Goal: Task Accomplishment & Management: Use online tool/utility

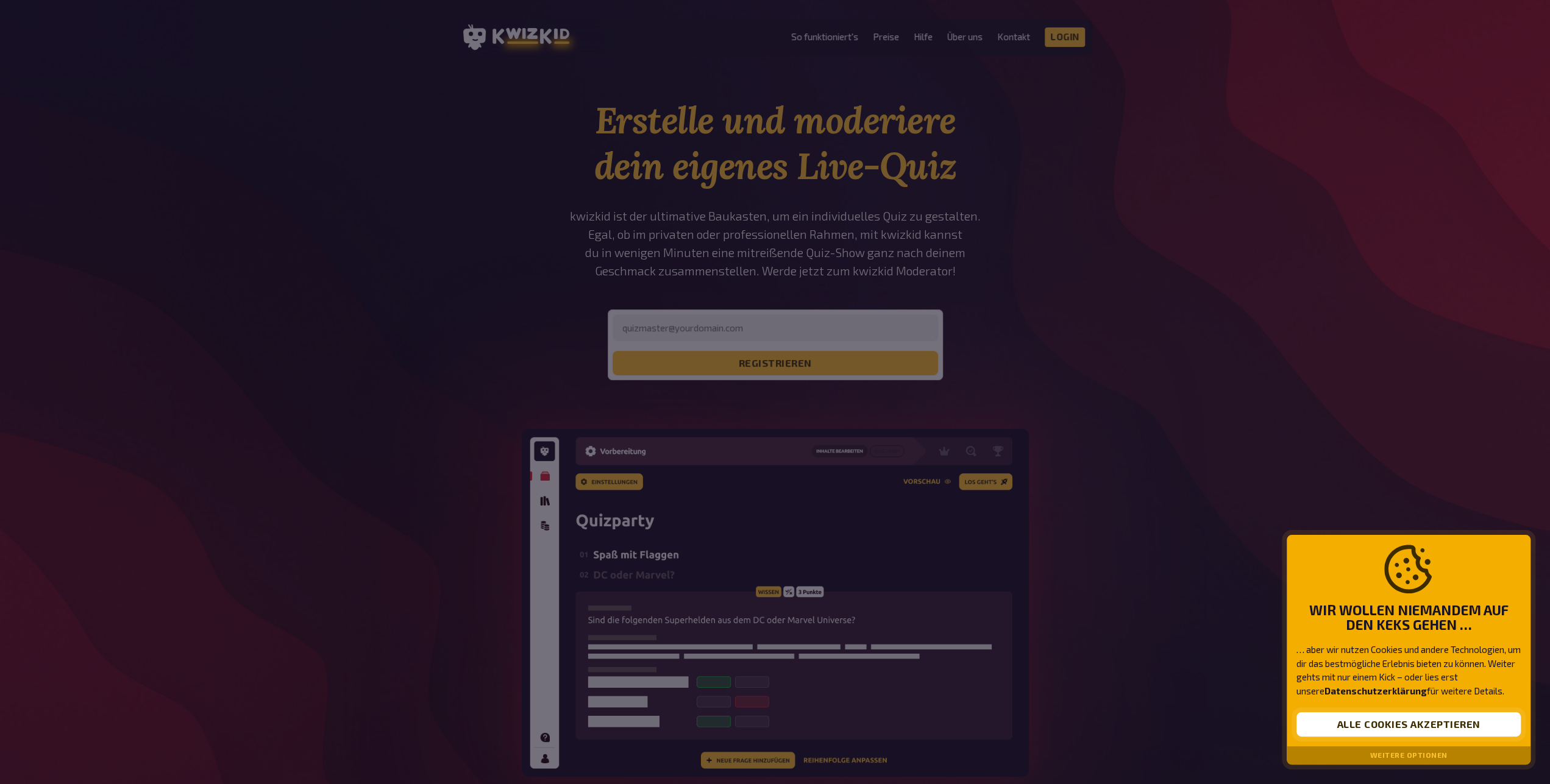
click at [1403, 714] on button "Alle Cookies akzeptieren" at bounding box center [1409, 724] width 224 height 24
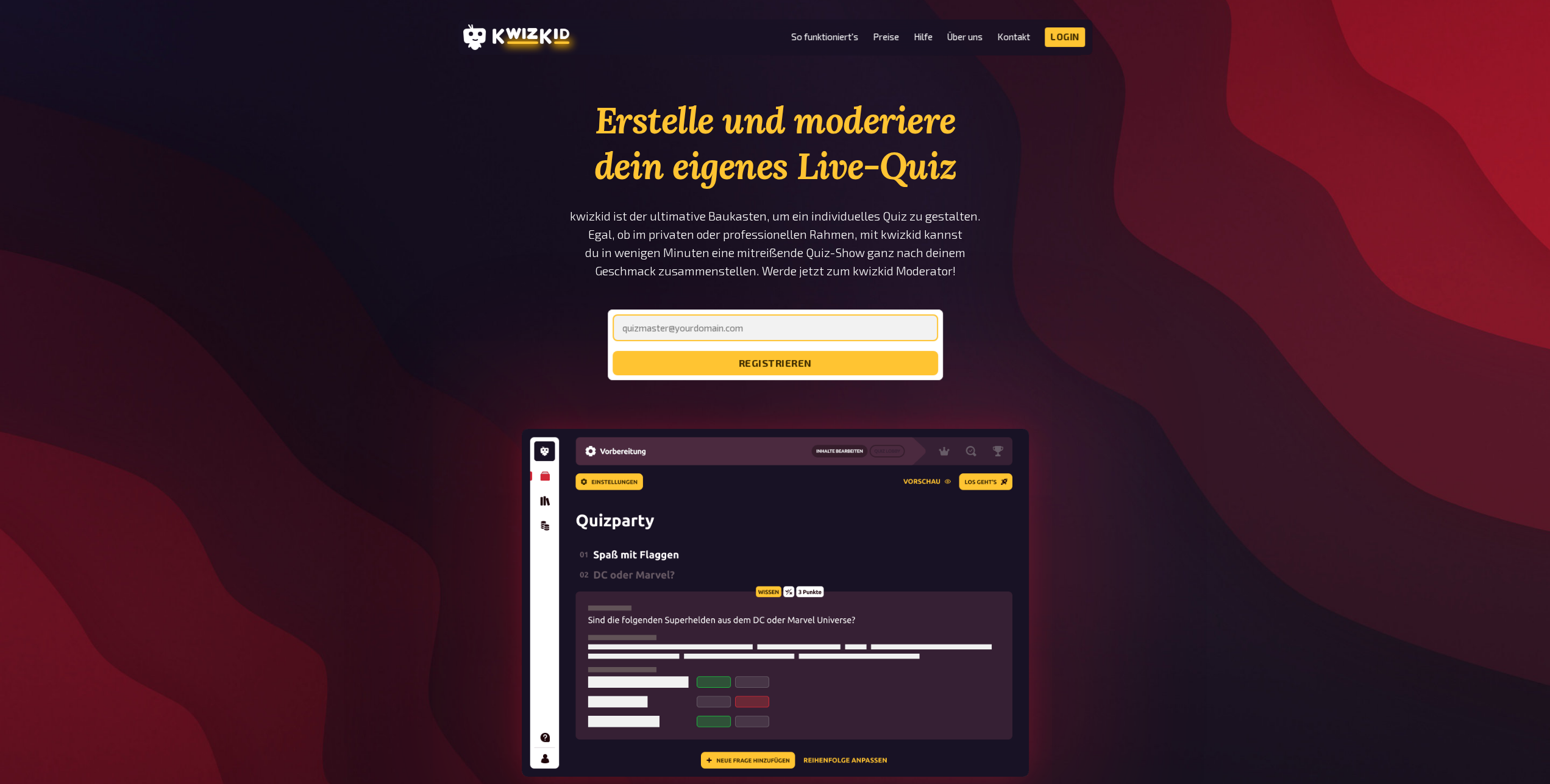
click at [686, 332] on input "email" at bounding box center [776, 327] width 326 height 27
click at [681, 326] on input "santjohanser,m@gmx.de" at bounding box center [776, 327] width 326 height 27
type input "[EMAIL_ADDRESS][DOMAIN_NAME]"
click at [703, 364] on button "registrieren" at bounding box center [776, 363] width 326 height 24
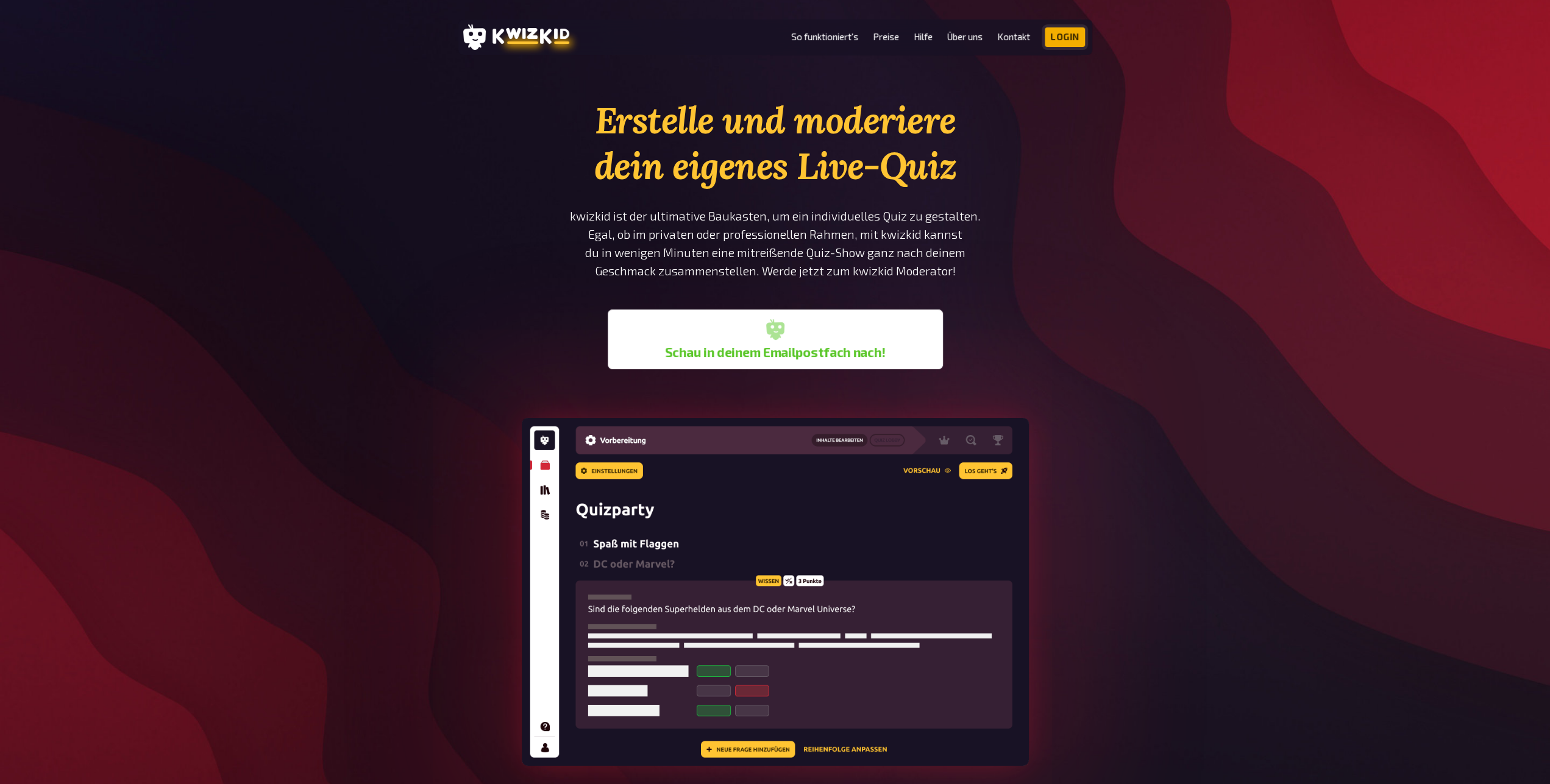
click at [1068, 34] on link "Login" at bounding box center [1065, 37] width 40 height 19
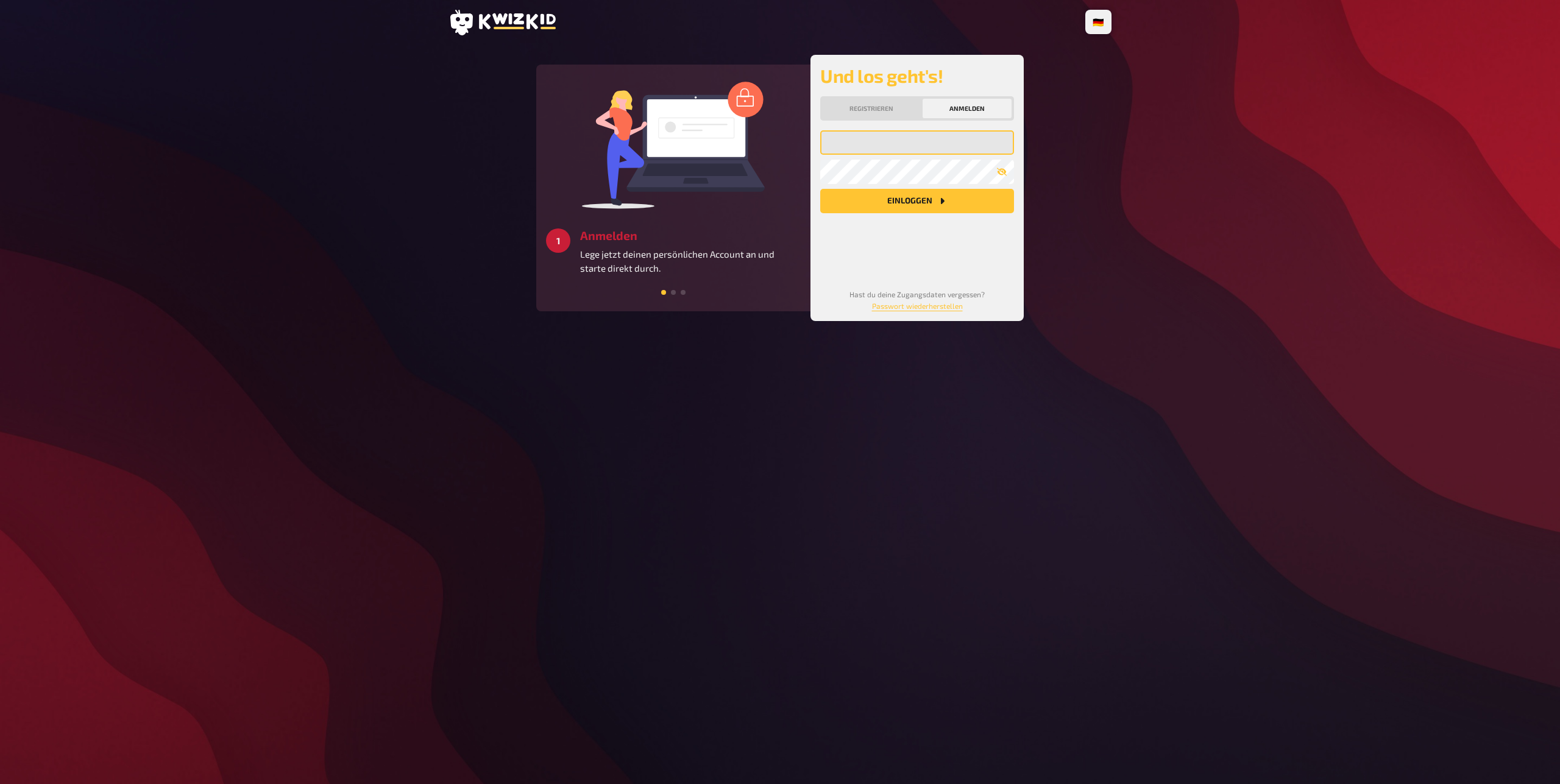
click at [869, 139] on input "email" at bounding box center [917, 143] width 194 height 24
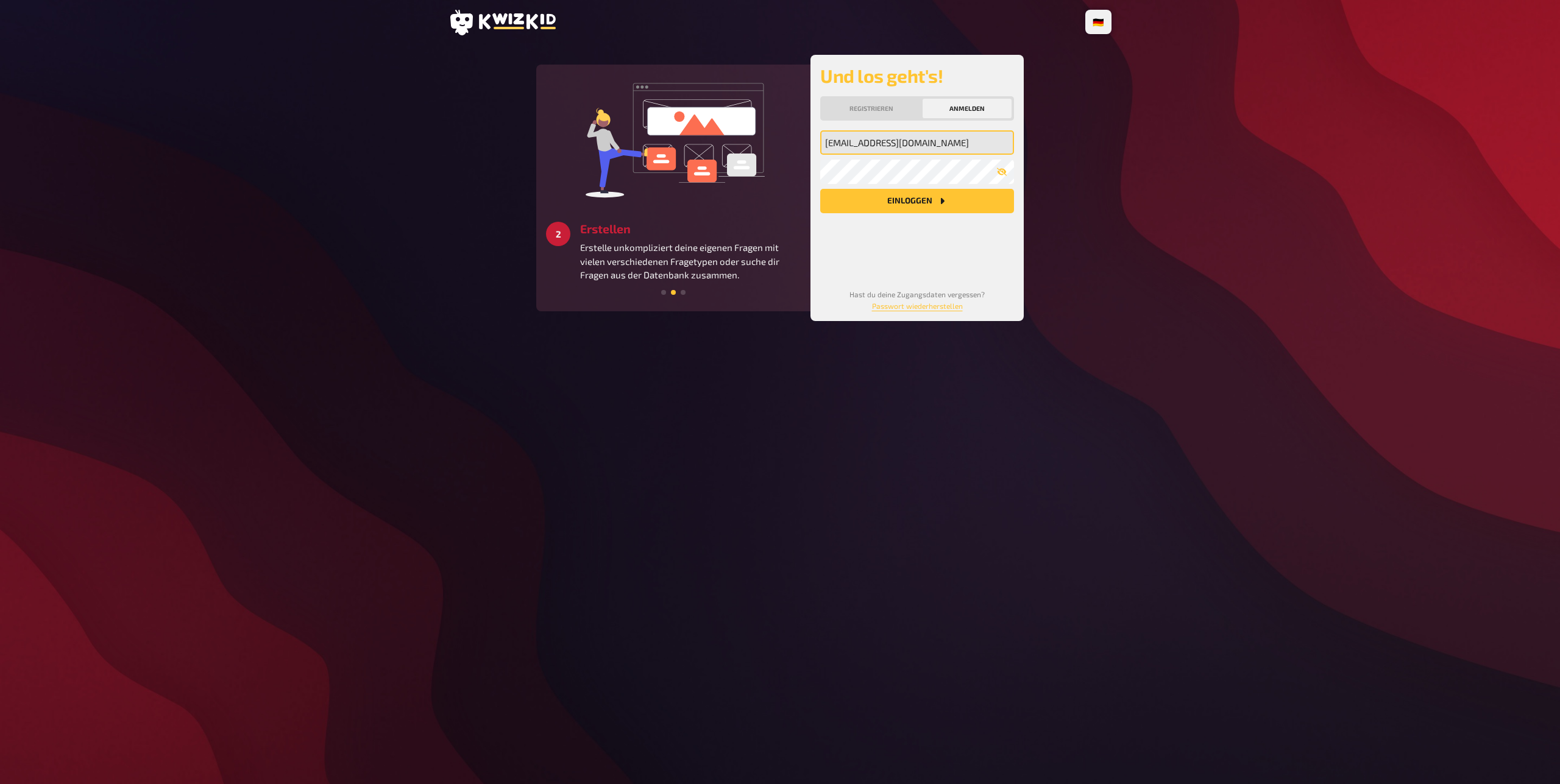
type input "[EMAIL_ADDRESS][DOMAIN_NAME]"
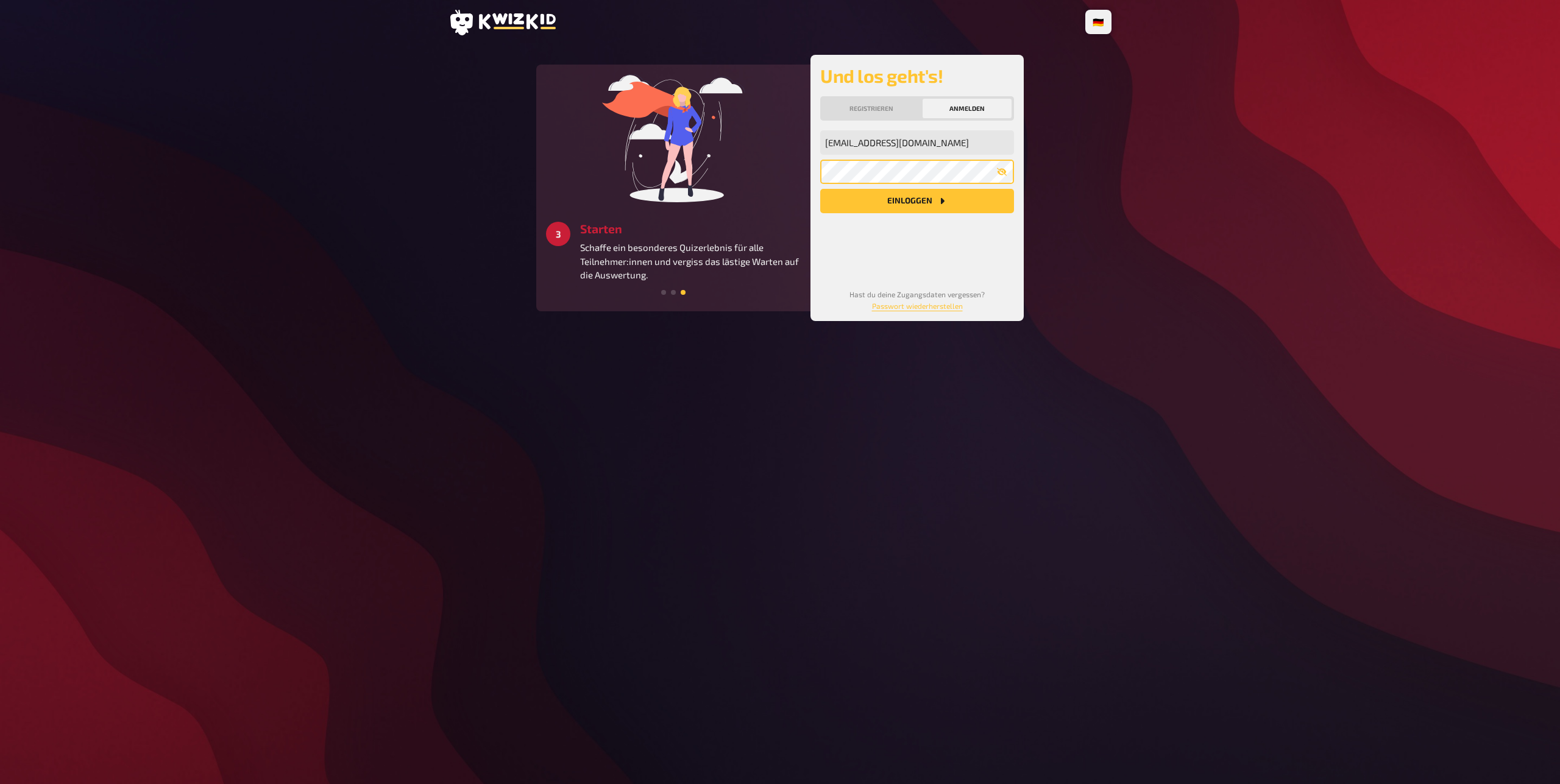
click at [820, 189] on button "Einloggen" at bounding box center [917, 201] width 194 height 24
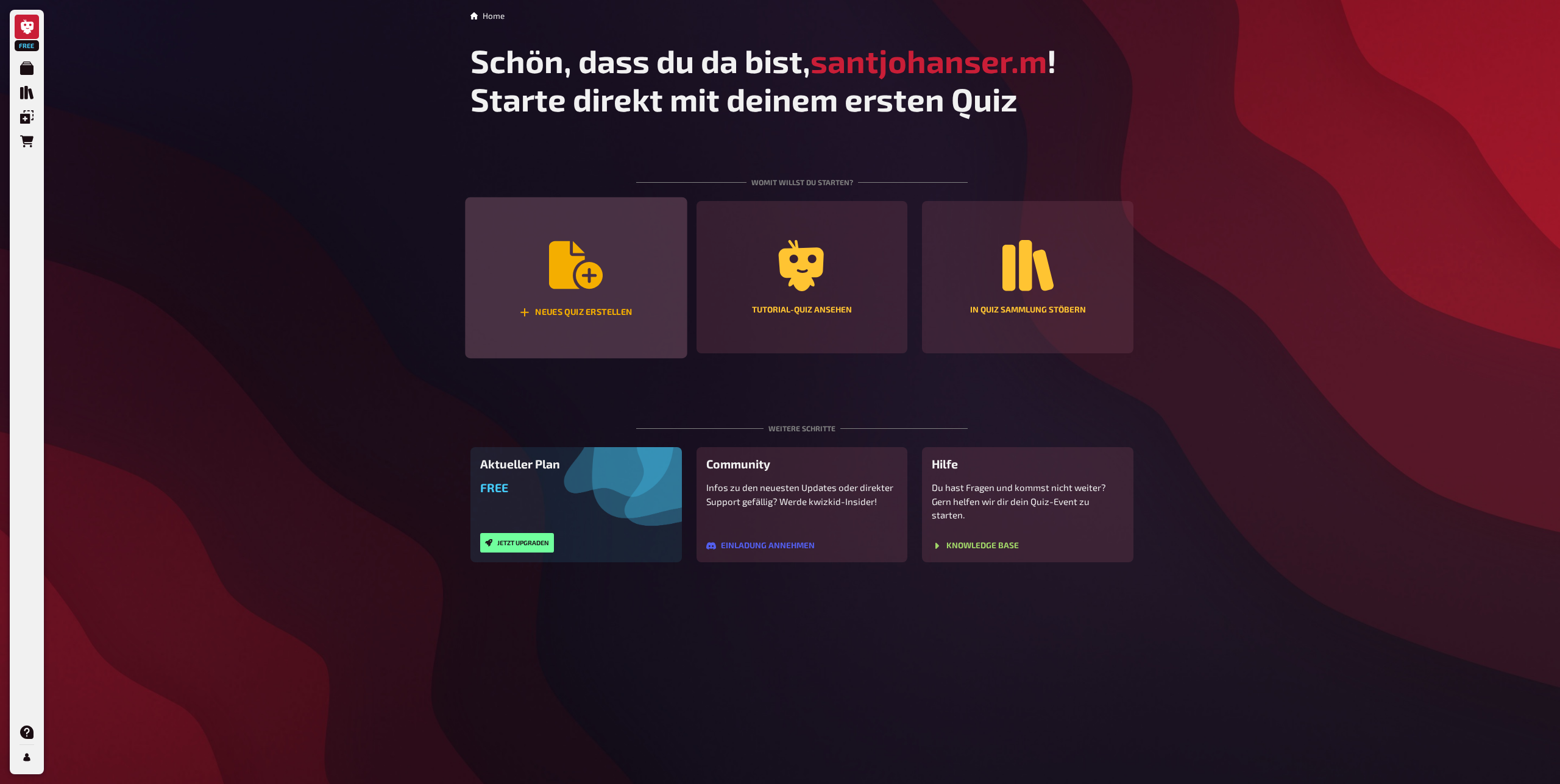
click at [545, 277] on div "Neues Quiz erstellen" at bounding box center [575, 278] width 222 height 161
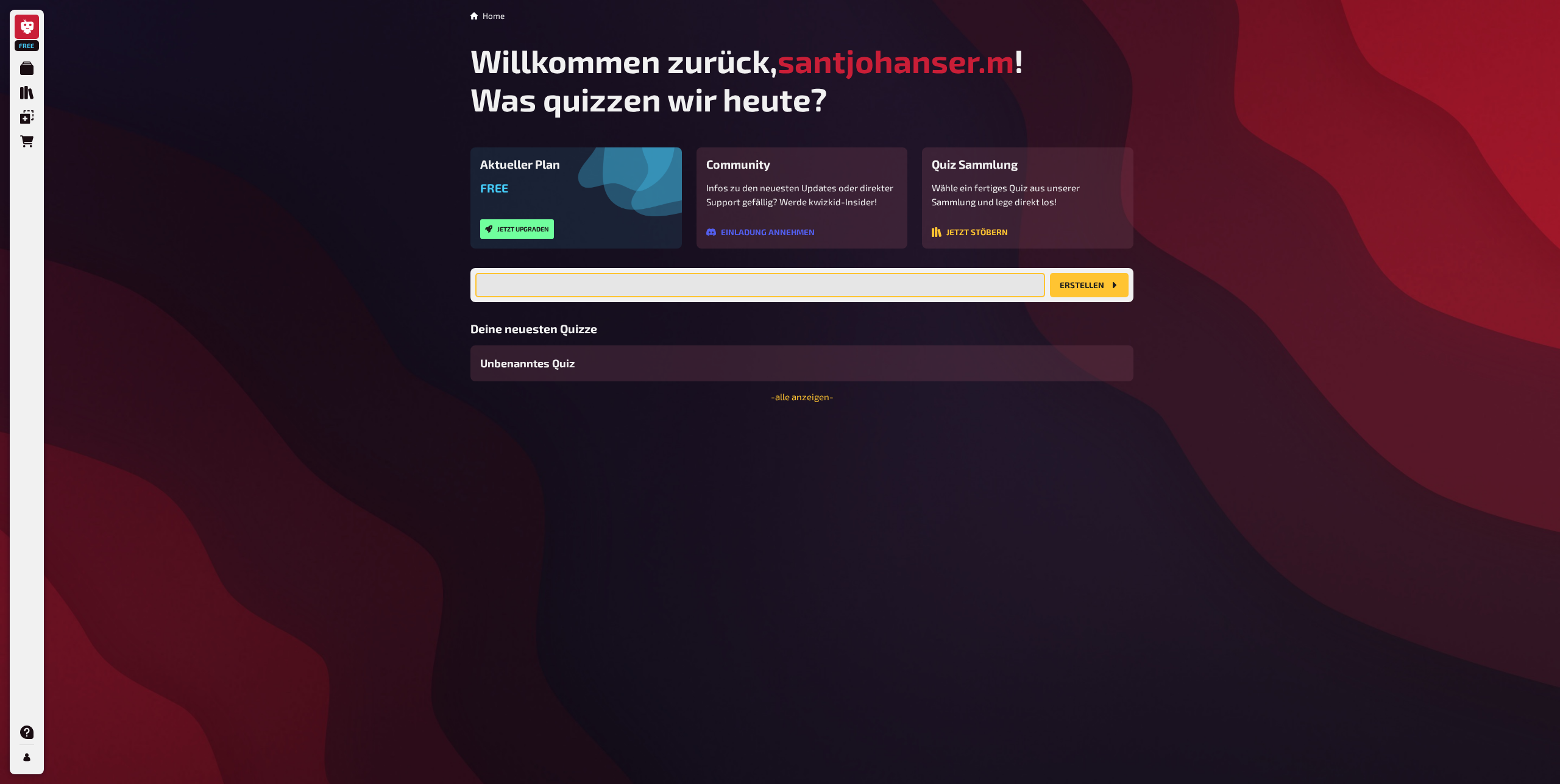
click at [681, 294] on input "text" at bounding box center [760, 285] width 570 height 24
type input "Haubers Naturresort"
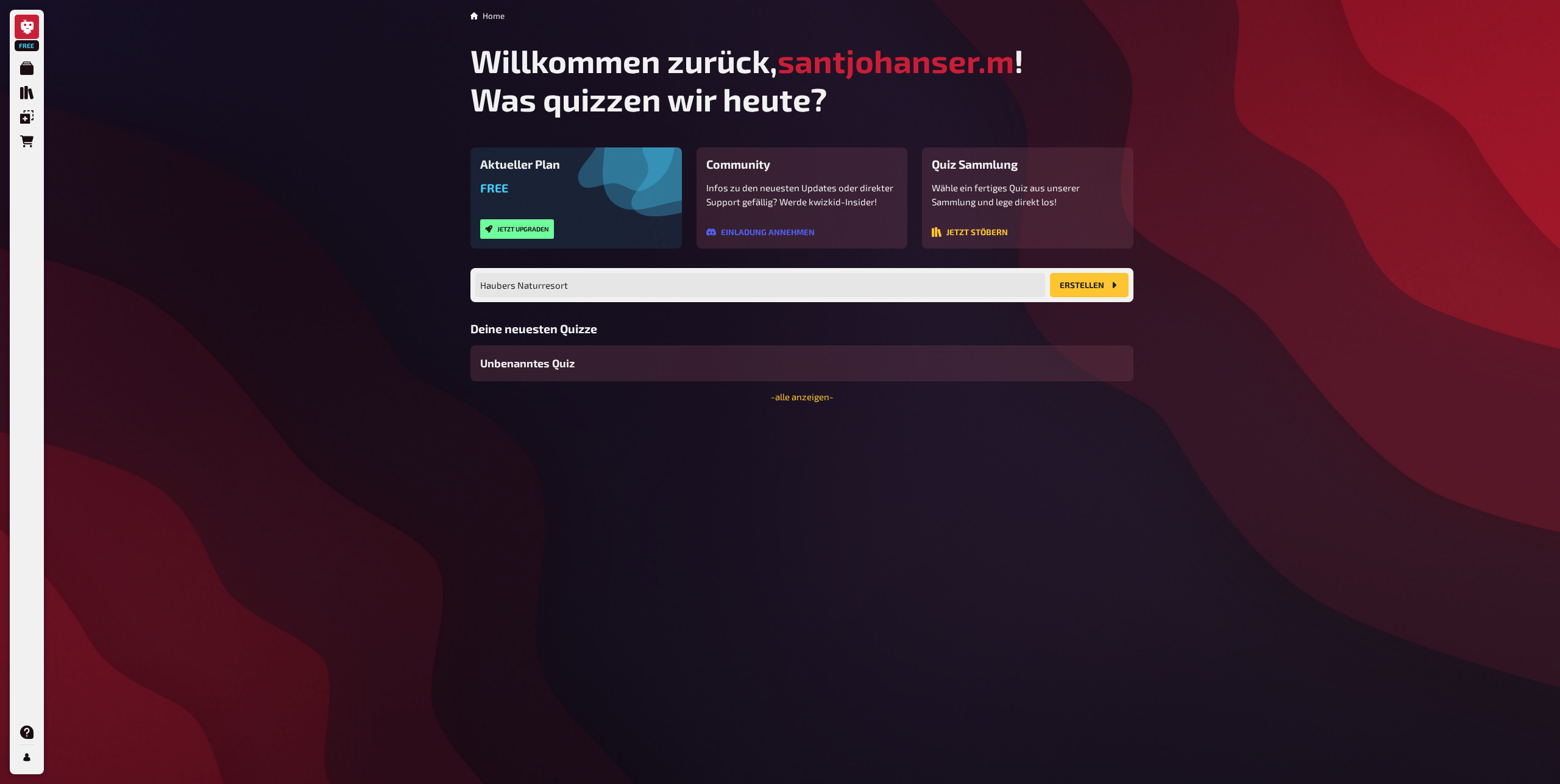
click at [1089, 279] on button "Erstellen" at bounding box center [1089, 285] width 79 height 24
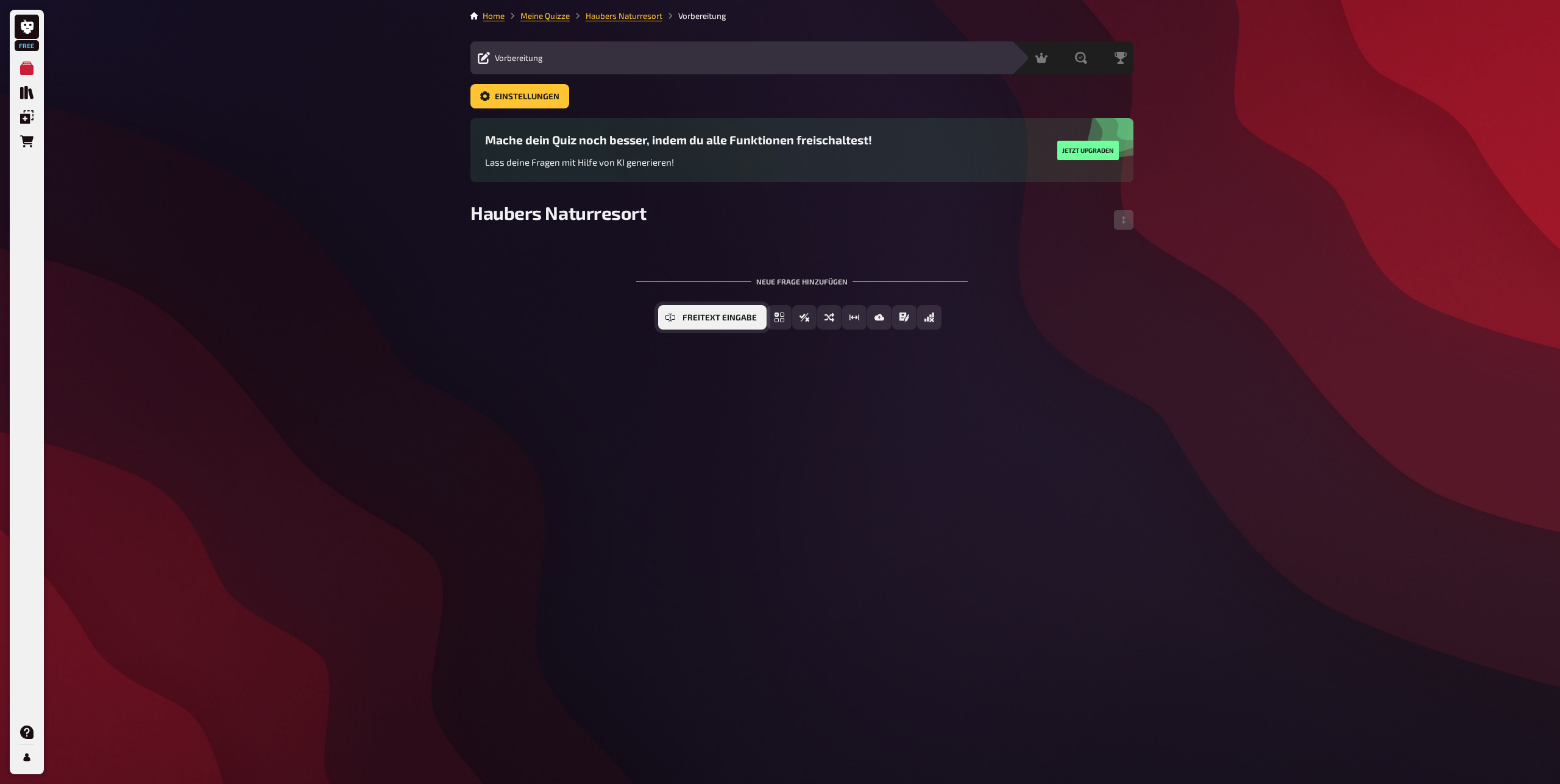
click at [716, 322] on span "Freitext Eingabe" at bounding box center [719, 318] width 74 height 9
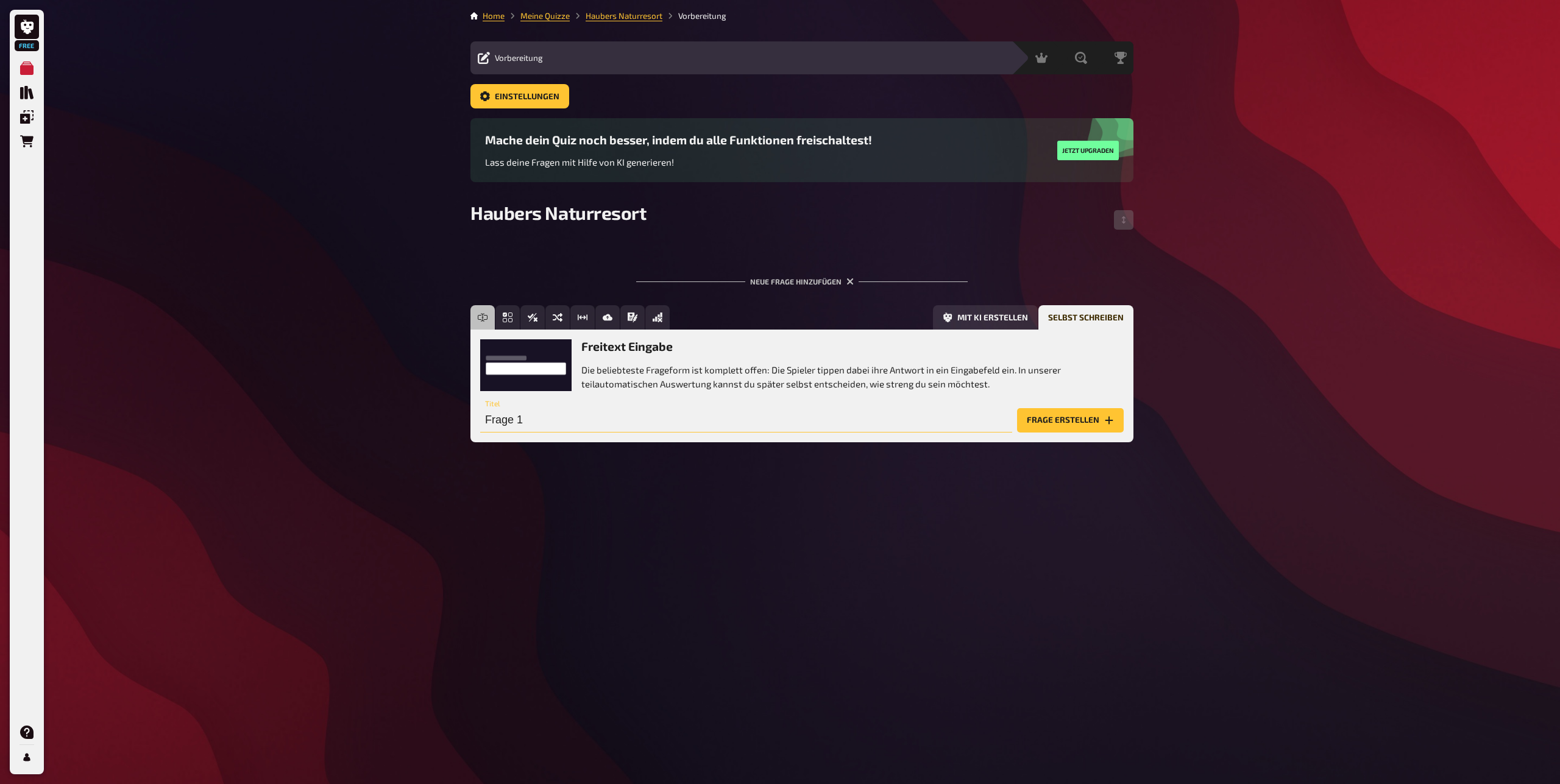
click at [578, 432] on input "Frage 1" at bounding box center [746, 420] width 532 height 24
type input "Wie viel Hektar hat Haubers Naturresort"
click at [1052, 418] on button "Frage erstellen" at bounding box center [1071, 420] width 107 height 24
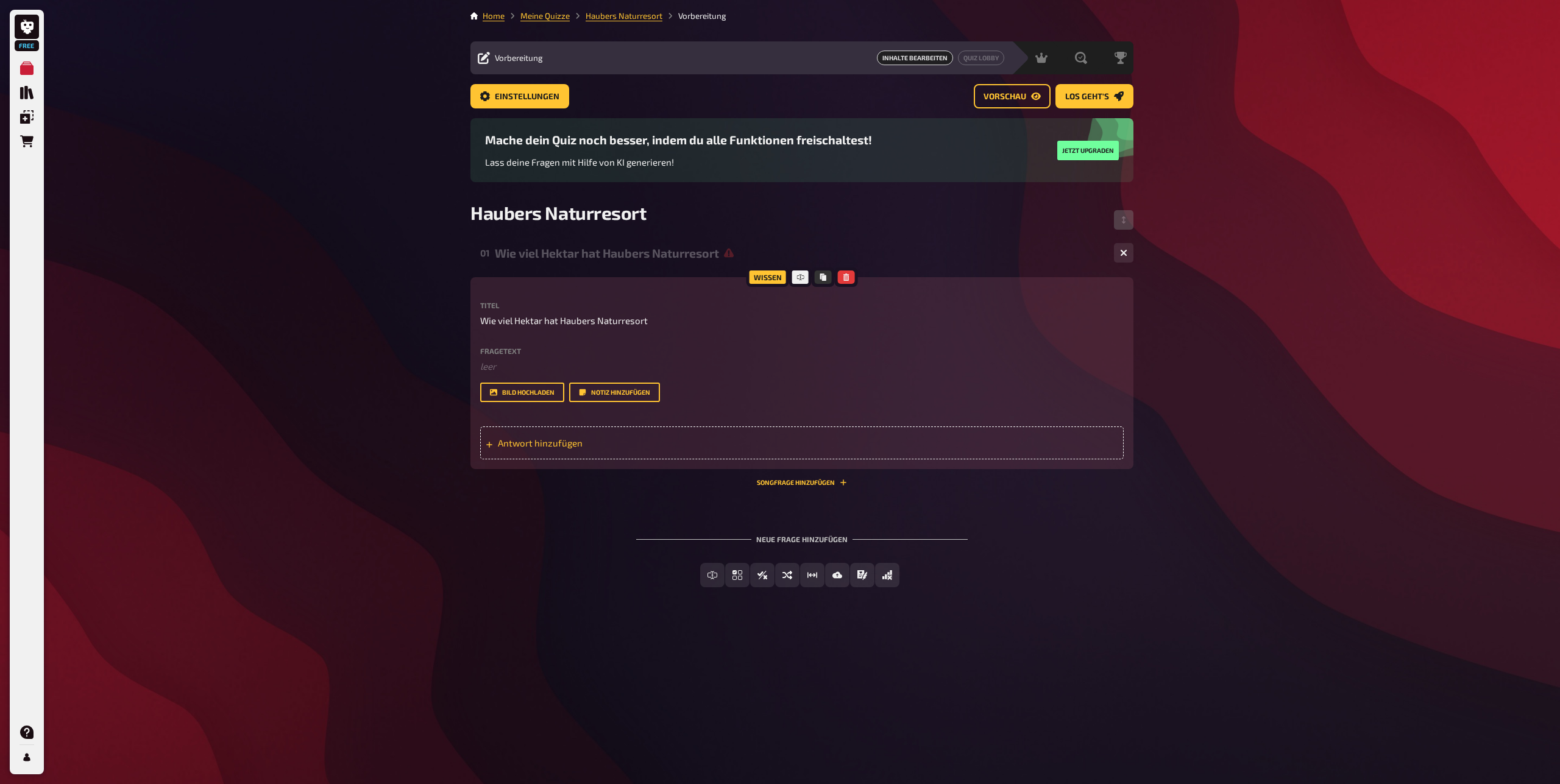
click at [508, 459] on div "Antwort hinzufügen" at bounding box center [802, 443] width 643 height 33
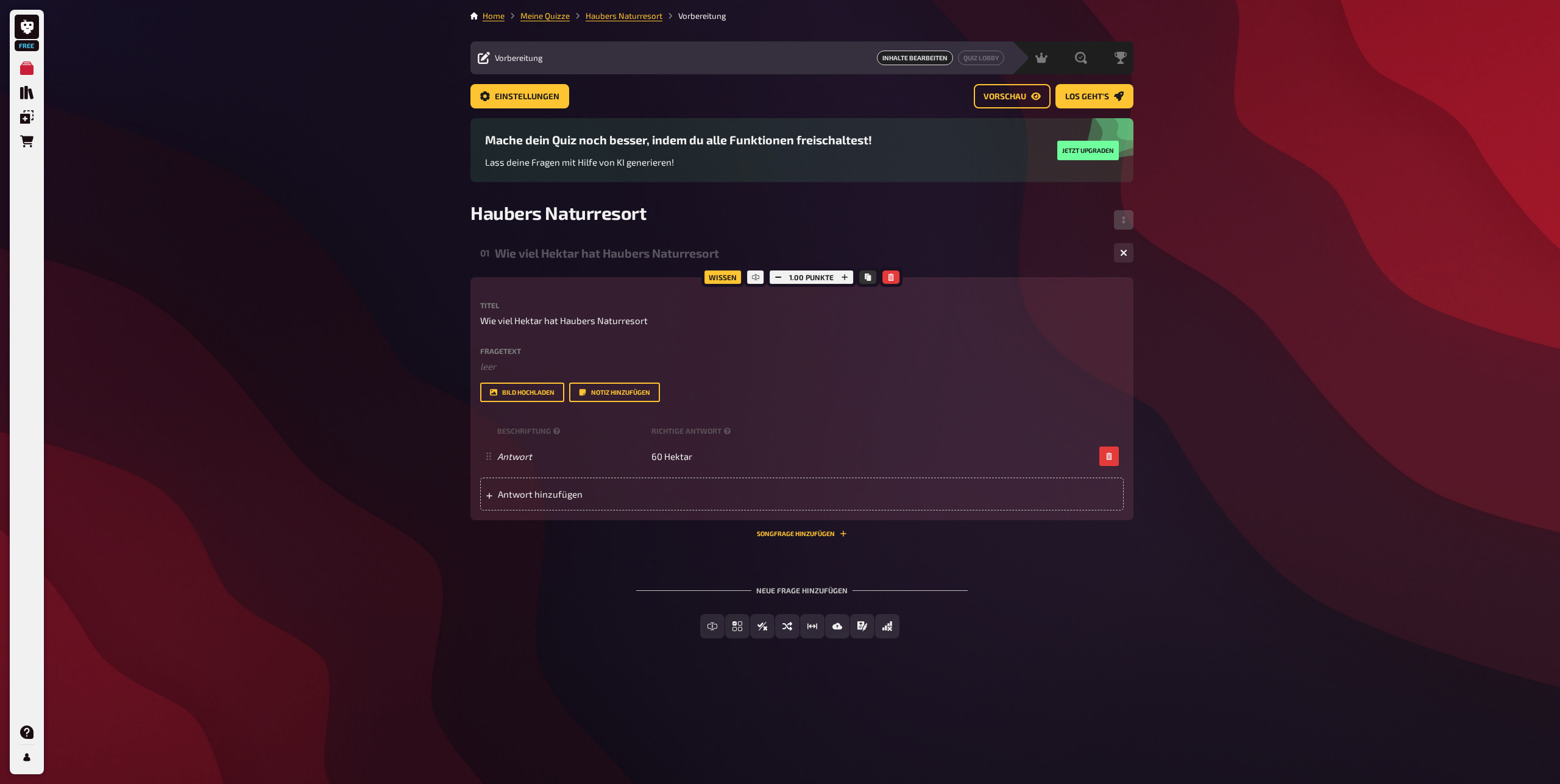
click at [954, 354] on label "Fragetext" at bounding box center [802, 351] width 643 height 8
click at [517, 401] on button "Bild hochladen" at bounding box center [522, 392] width 84 height 19
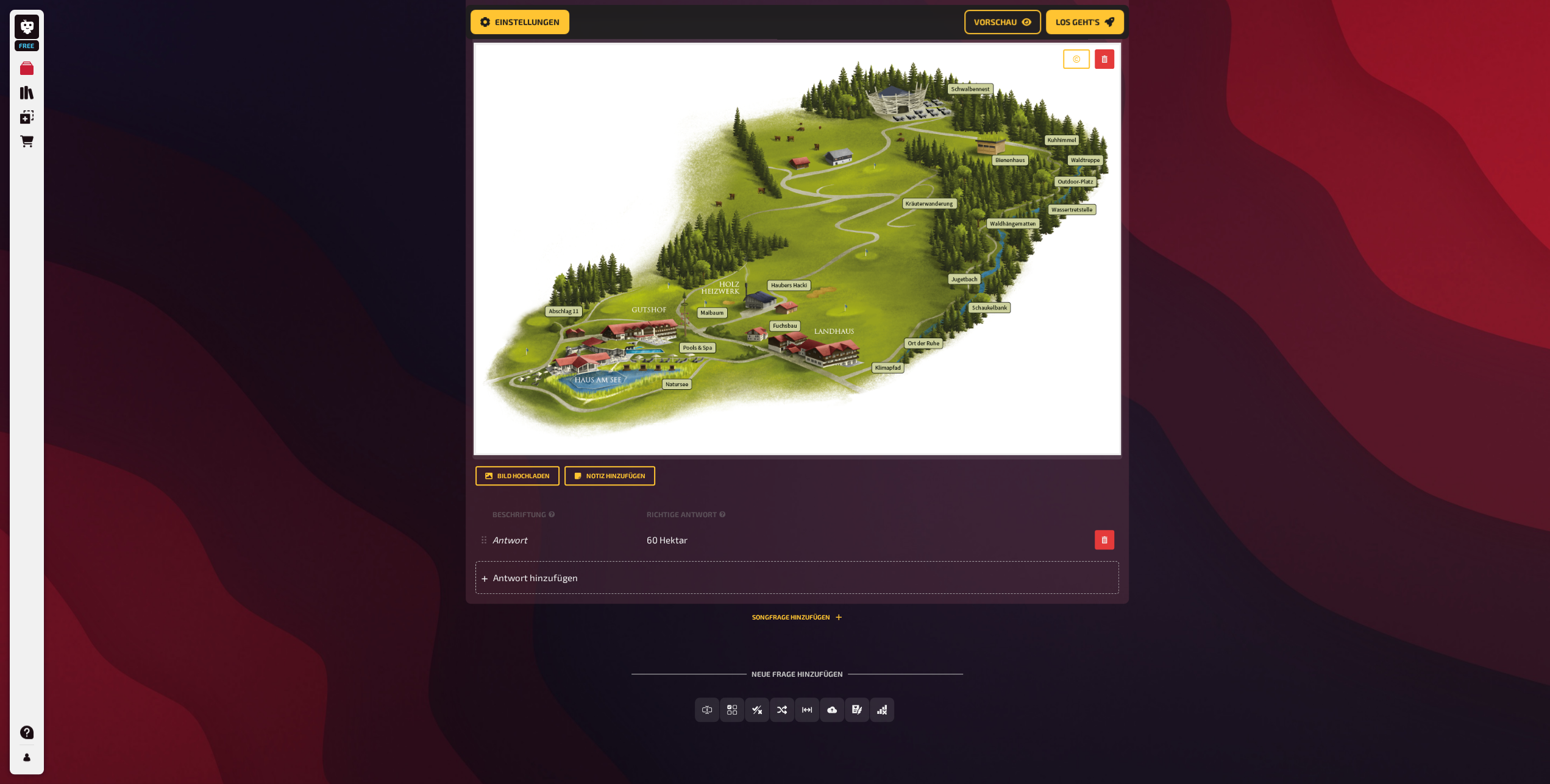
scroll to position [363, 0]
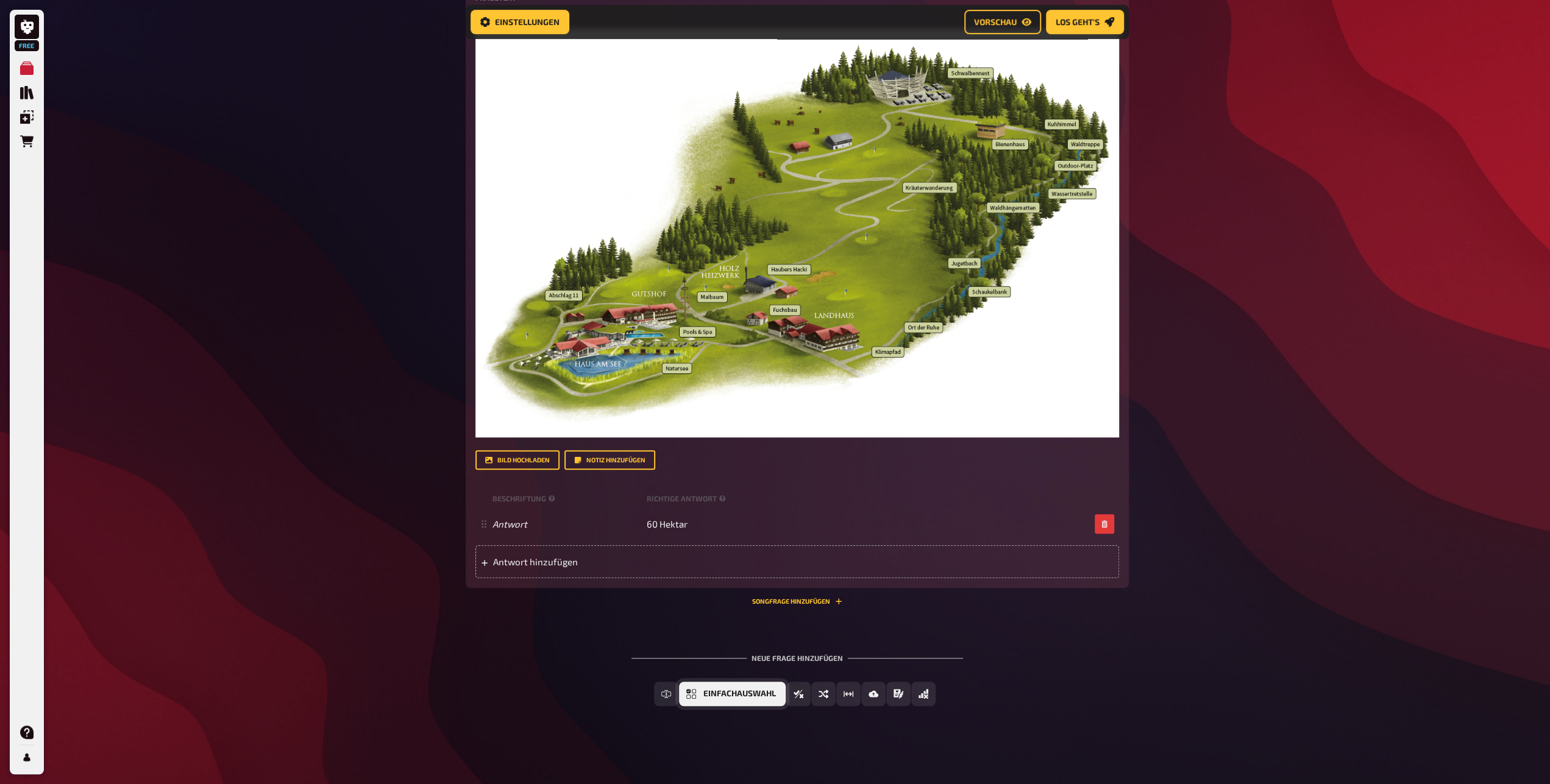
click at [701, 694] on button "Einfachauswahl" at bounding box center [732, 694] width 107 height 24
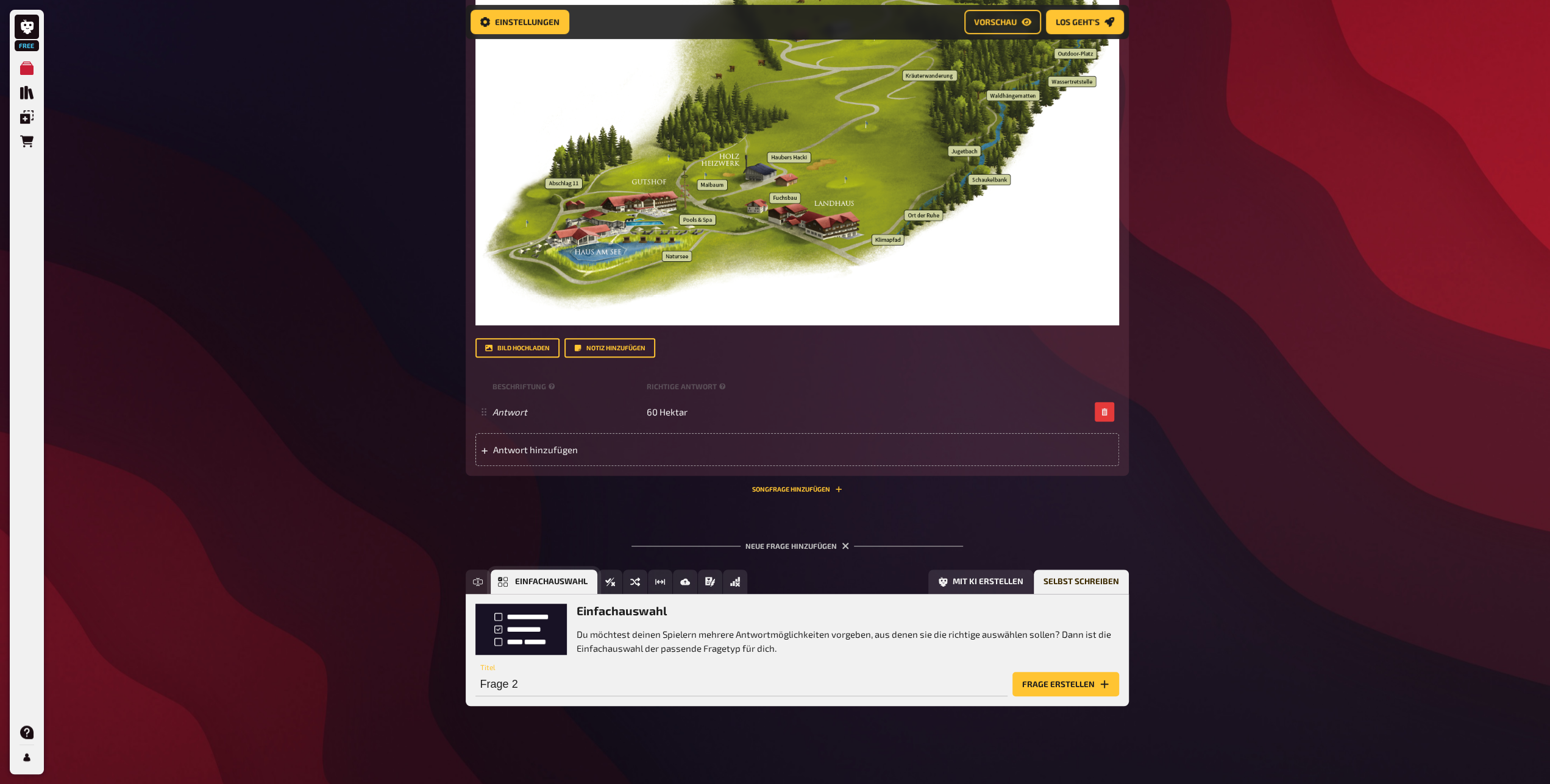
scroll to position [476, 0]
click at [581, 687] on input "Frage 2" at bounding box center [742, 684] width 532 height 24
type input "Wie lange läuft man den Klimapfad"
click at [1048, 678] on button "Frage erstellen" at bounding box center [1066, 684] width 107 height 24
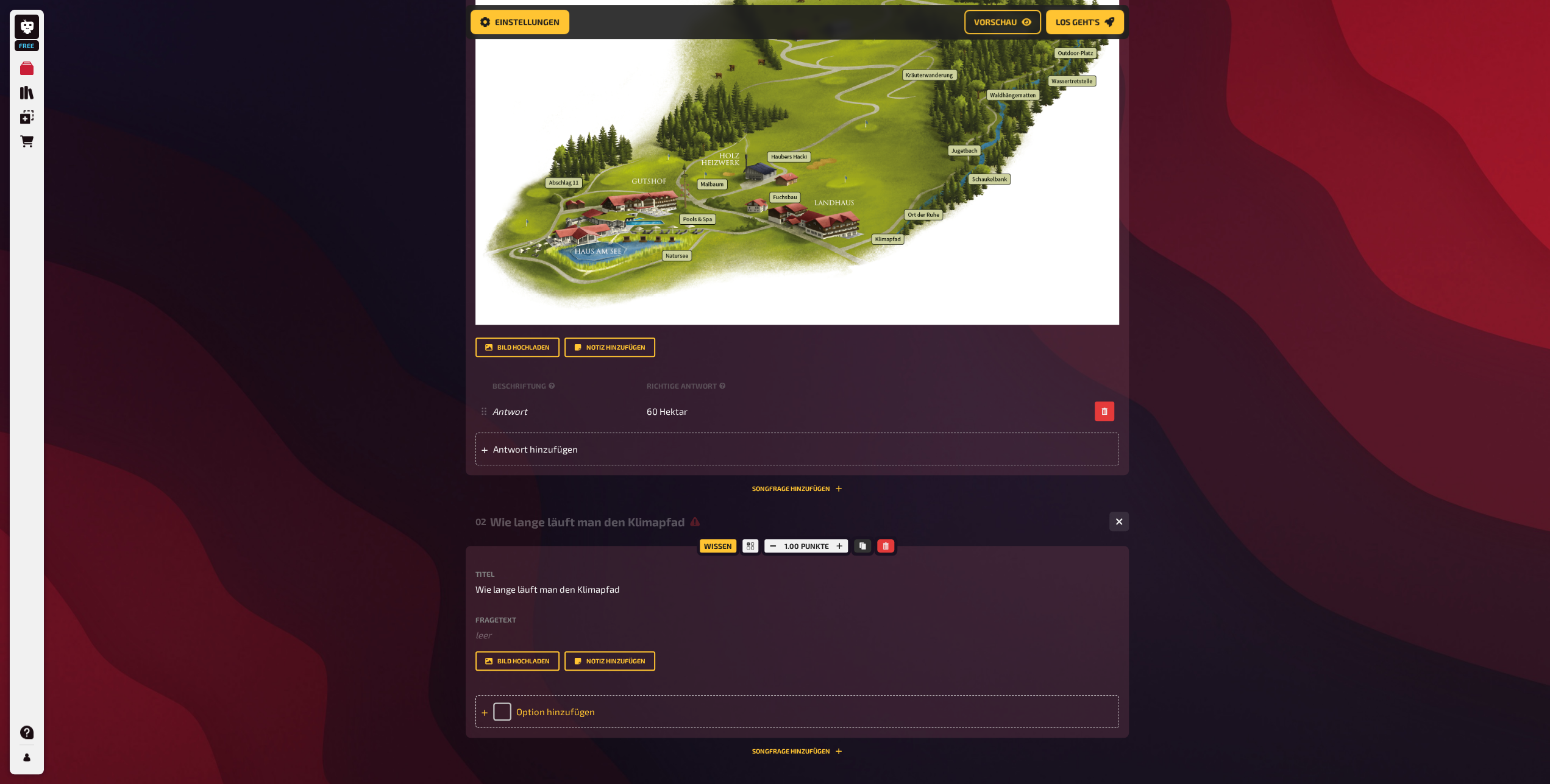
click at [483, 717] on icon at bounding box center [485, 714] width 6 height 6
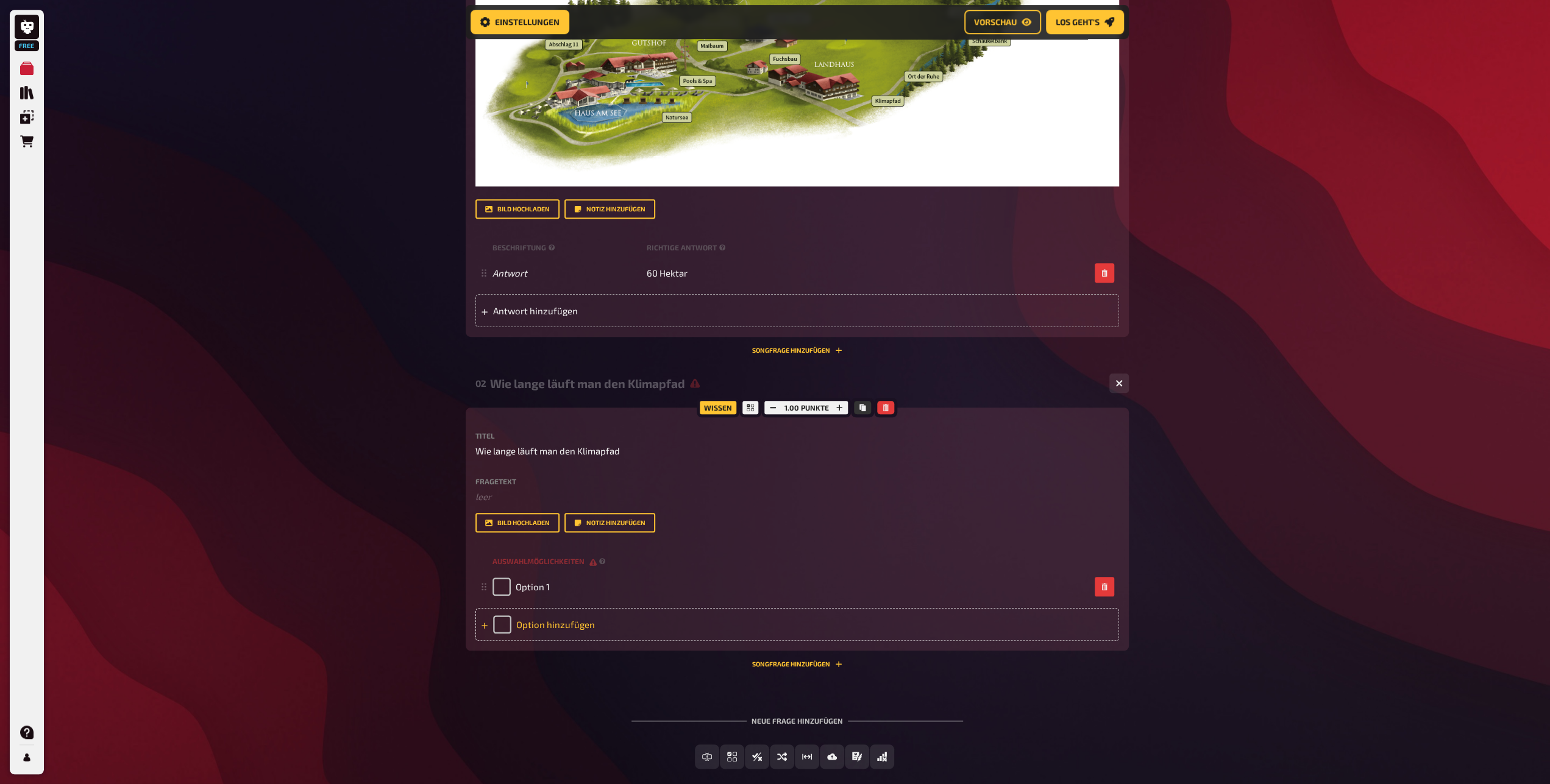
scroll to position [666, 0]
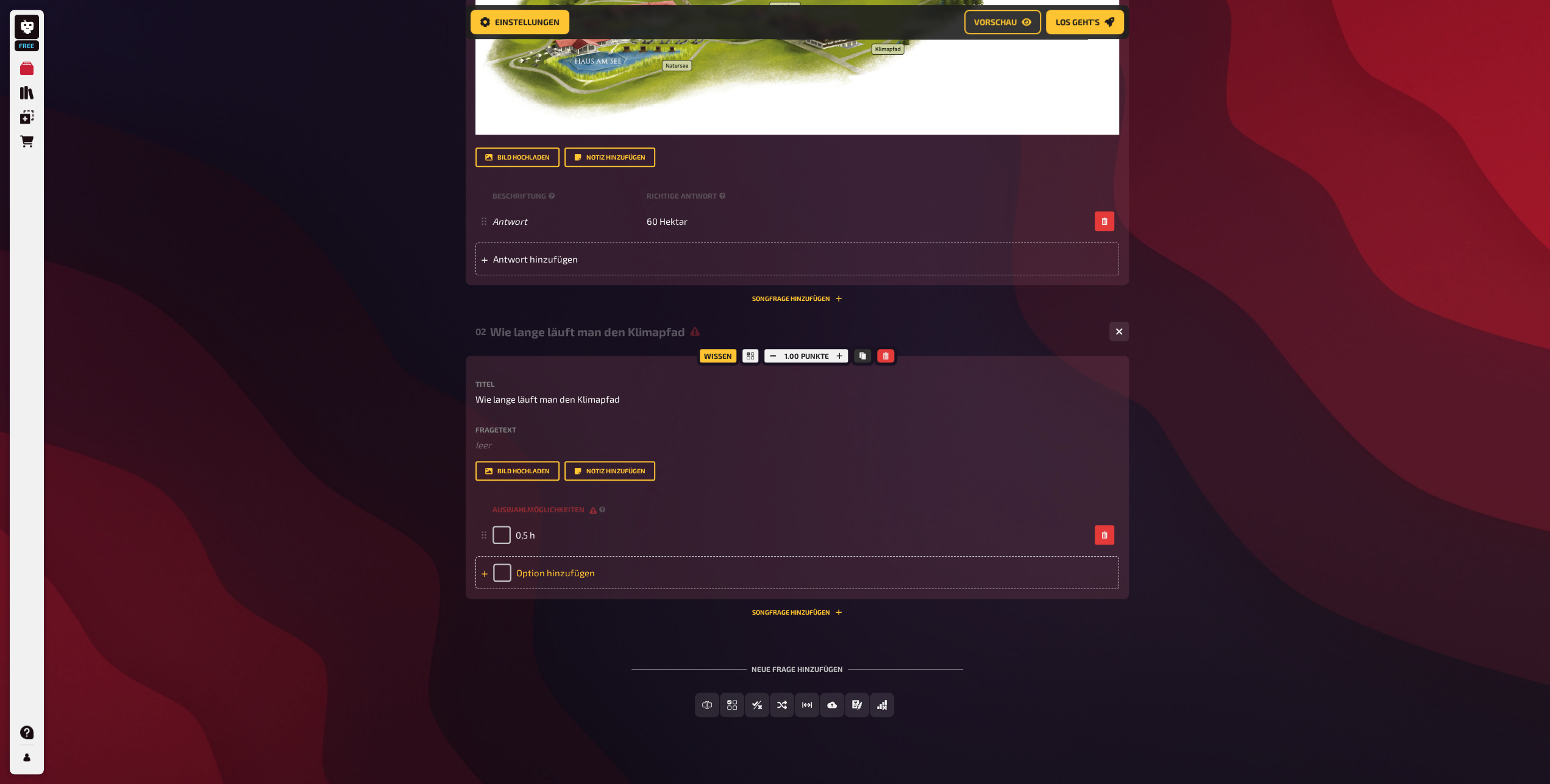
click at [576, 587] on div "Option hinzufügen" at bounding box center [798, 573] width 644 height 33
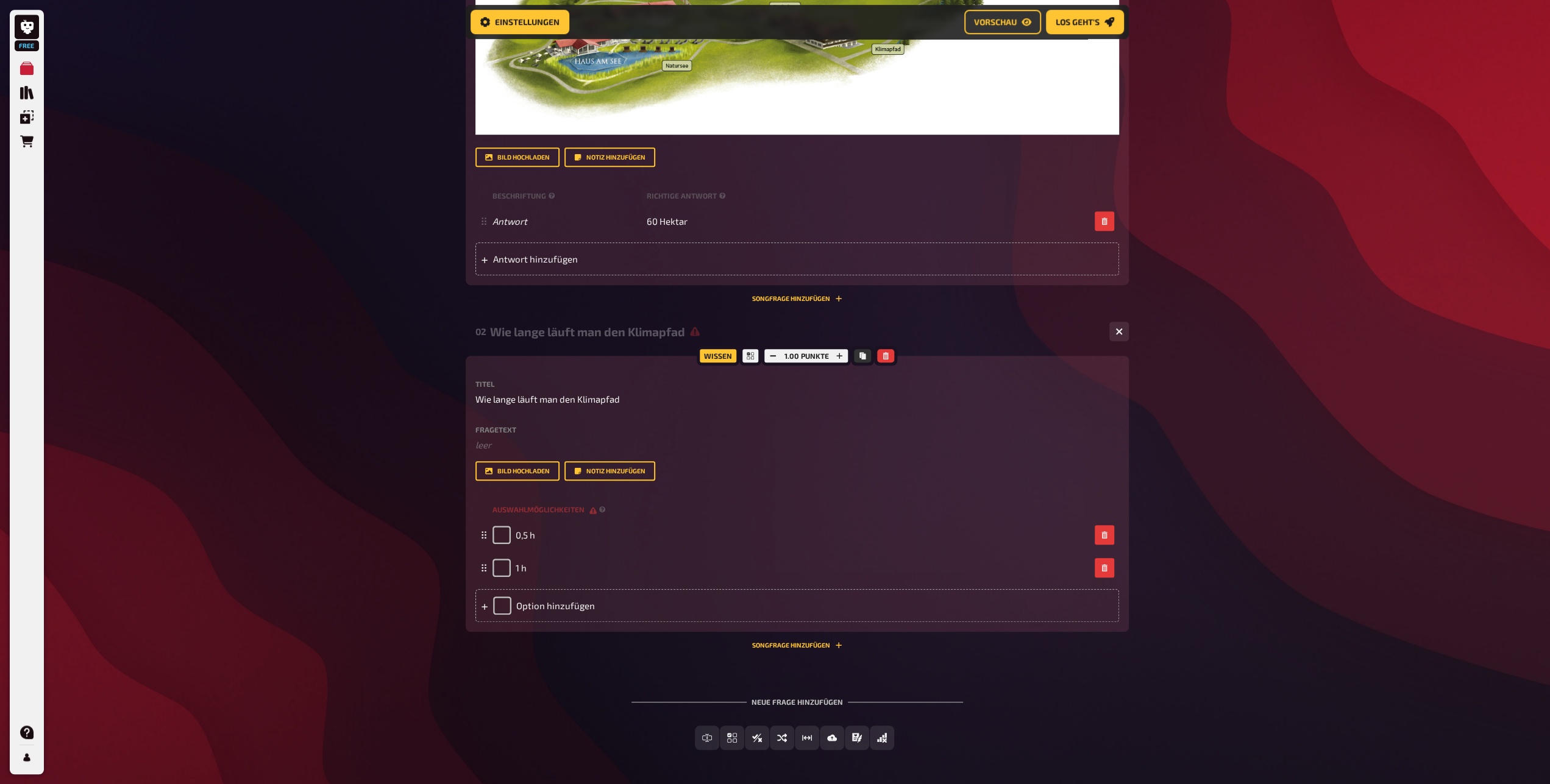
click at [633, 398] on p "Wie lange läuft man den Klimapfad" at bounding box center [798, 400] width 644 height 14
click at [545, 619] on div "Option hinzufügen" at bounding box center [798, 606] width 644 height 33
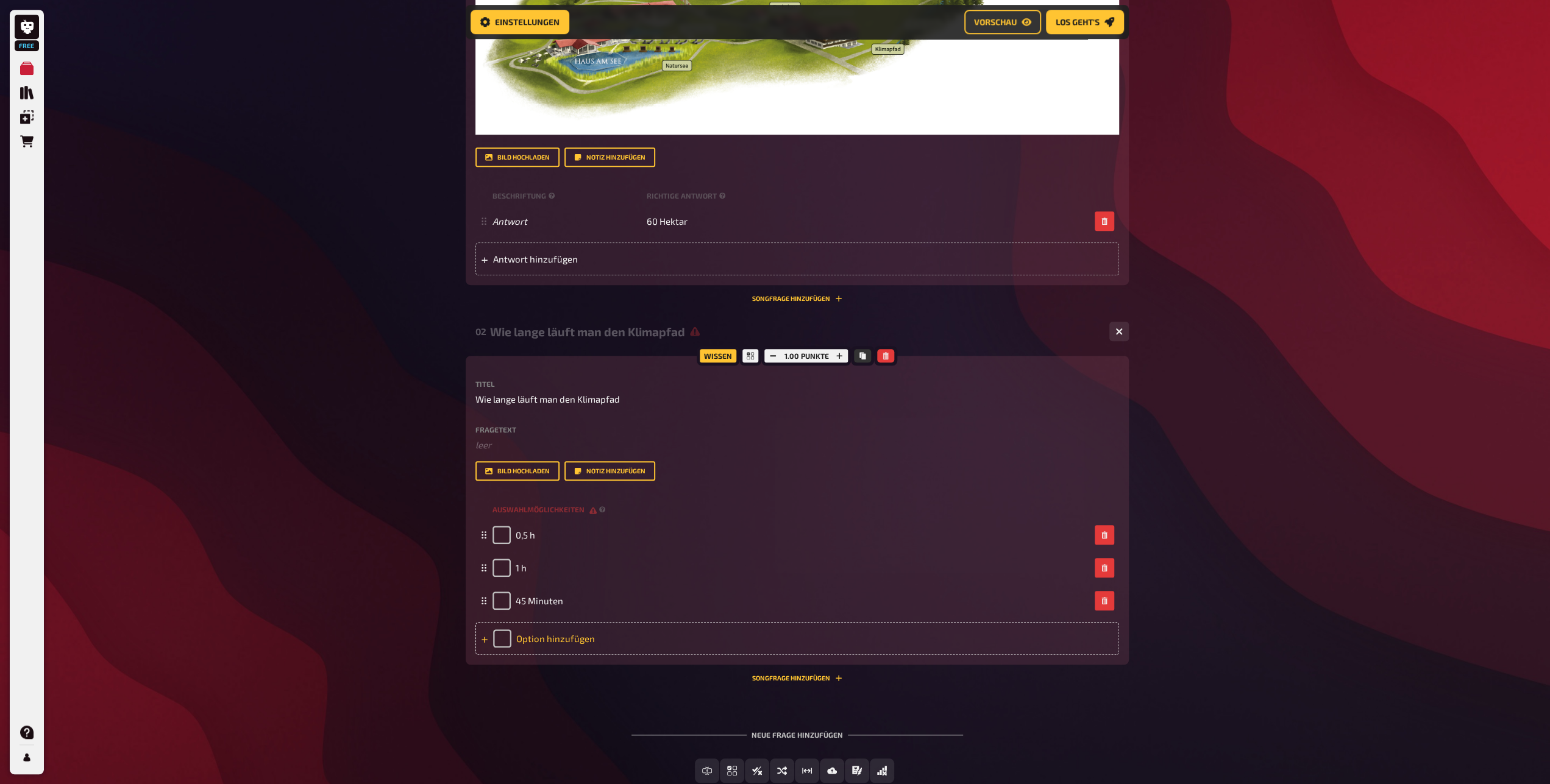
click at [544, 648] on div "Option hinzufügen" at bounding box center [798, 638] width 644 height 33
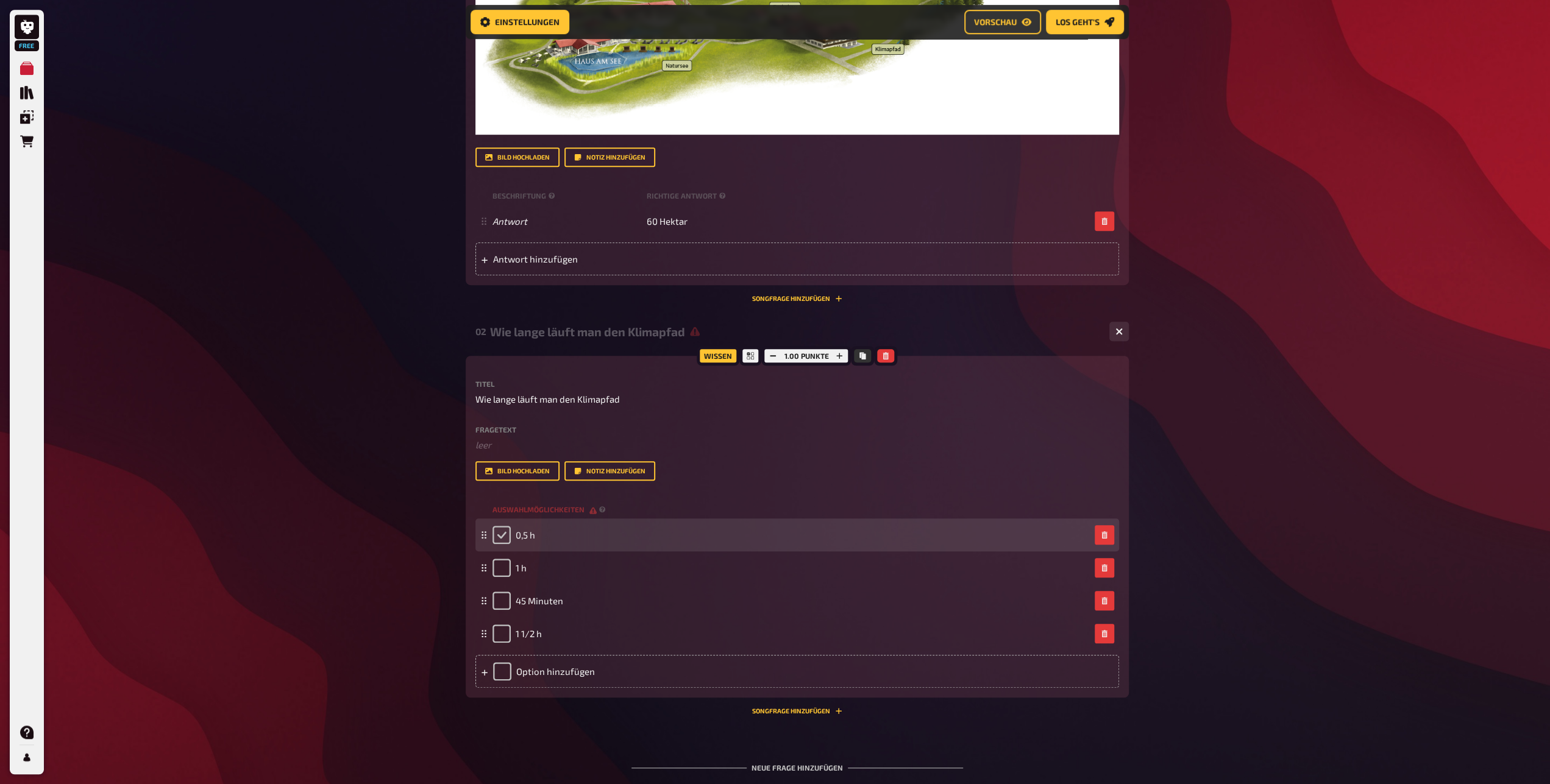
click at [505, 544] on input "checkbox" at bounding box center [502, 535] width 18 height 18
checkbox input "true"
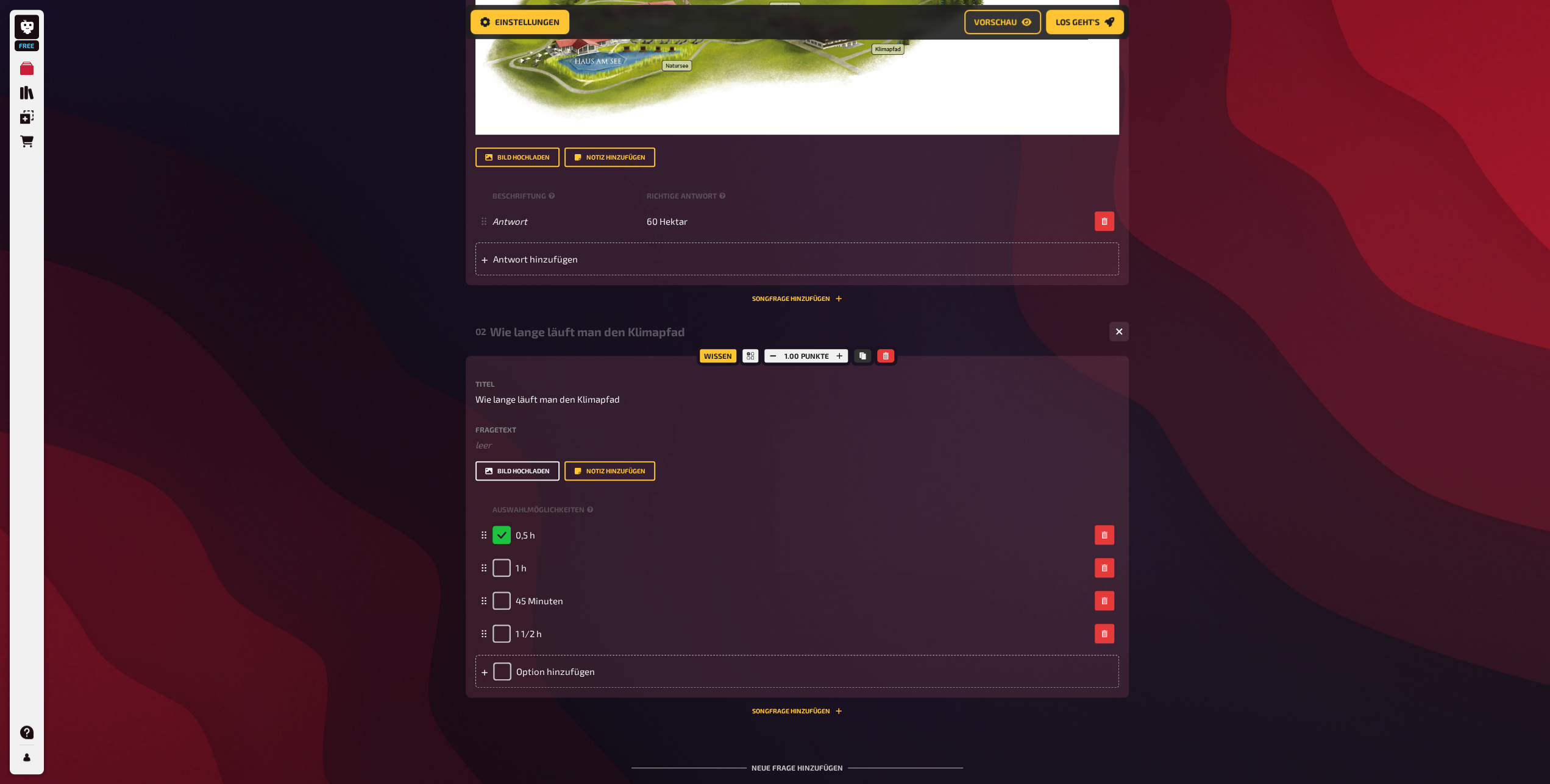
click at [508, 481] on button "Bild hochladen" at bounding box center [518, 471] width 84 height 19
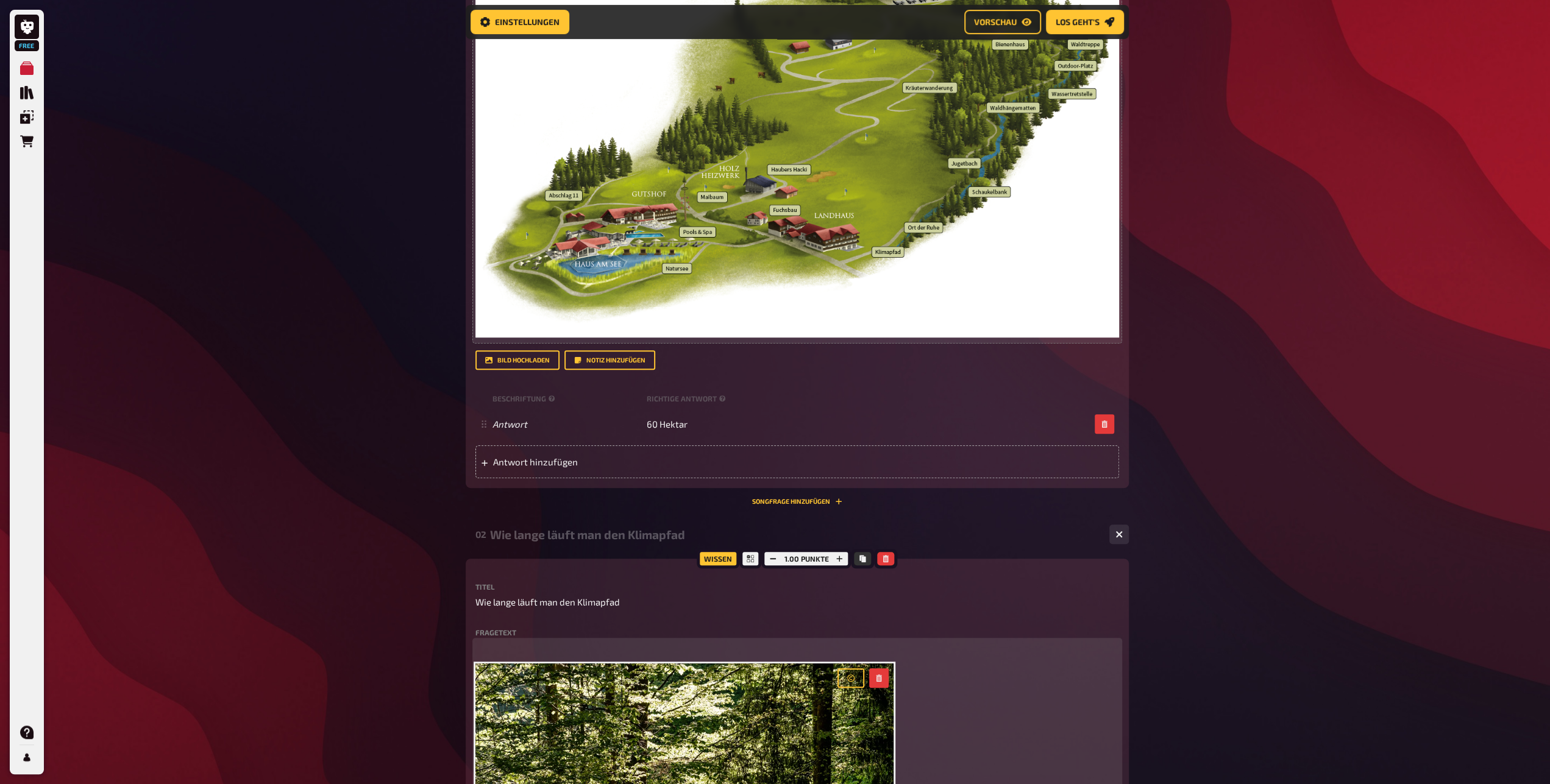
scroll to position [402, 0]
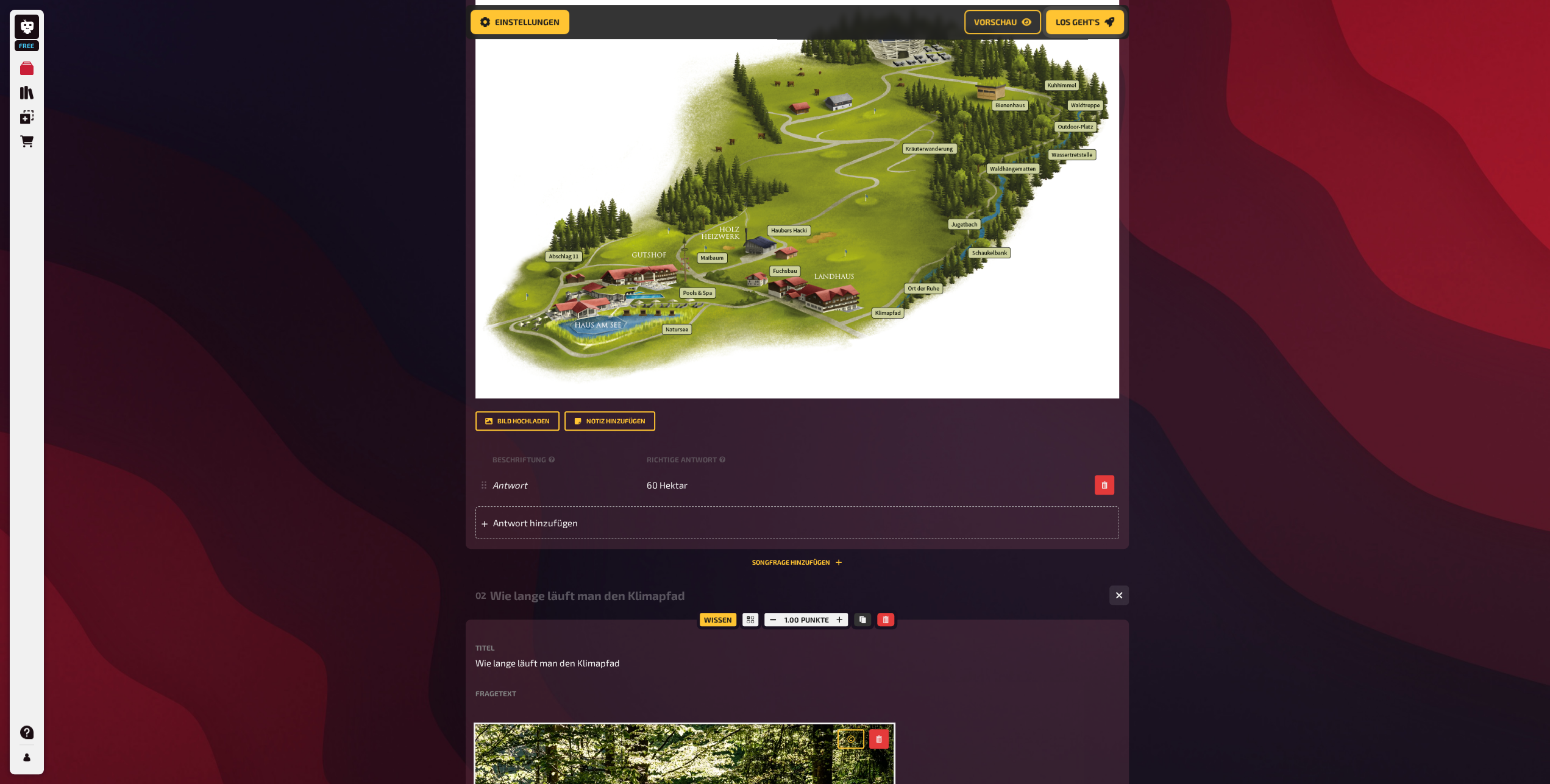
click at [1085, 15] on button "Los geht's" at bounding box center [1085, 22] width 78 height 24
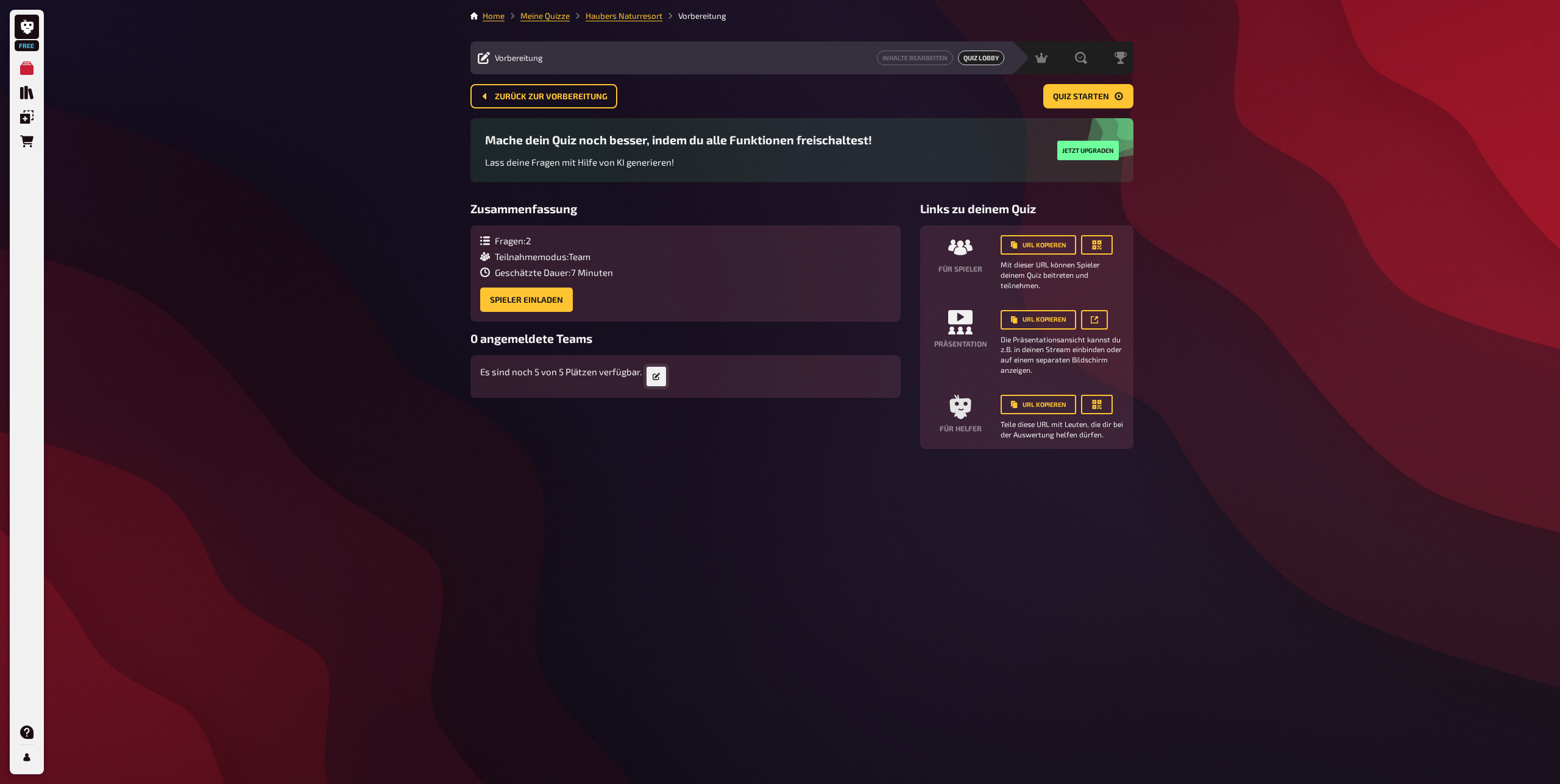
click at [651, 374] on button "button" at bounding box center [656, 376] width 19 height 19
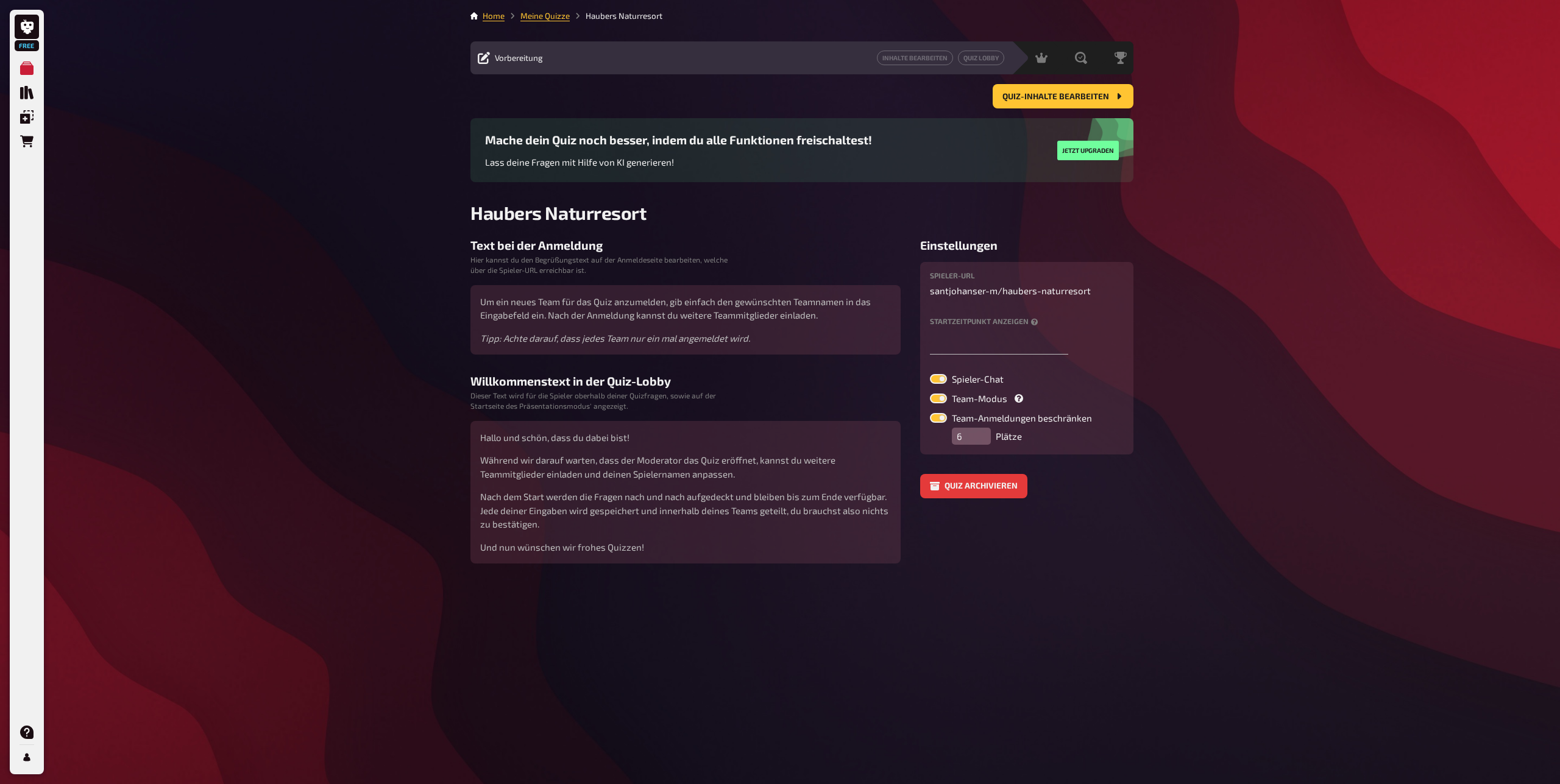
click at [979, 432] on input "6" at bounding box center [971, 436] width 39 height 17
type input "5"
click at [983, 442] on input "5" at bounding box center [971, 436] width 39 height 17
